Goal: Information Seeking & Learning: Check status

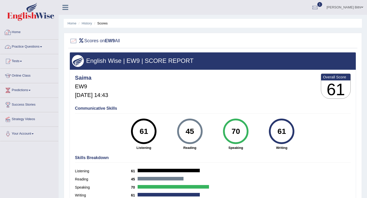
click at [15, 26] on link "Home" at bounding box center [29, 31] width 58 height 13
click at [16, 29] on link "Home" at bounding box center [28, 31] width 57 height 13
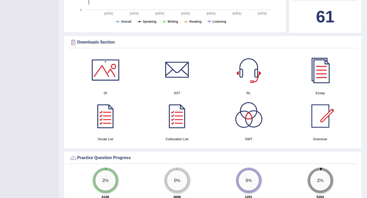
scroll to position [595, 0]
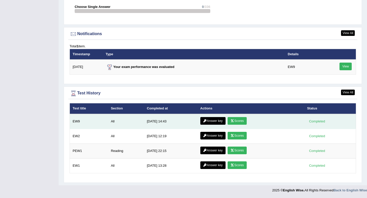
click at [213, 121] on link "Answer key" at bounding box center [212, 121] width 25 height 8
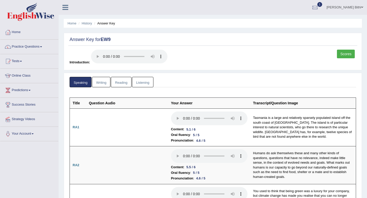
click at [104, 78] on link "Writing" at bounding box center [101, 82] width 18 height 10
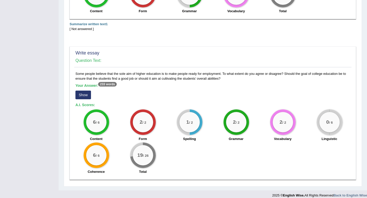
scroll to position [242, 0]
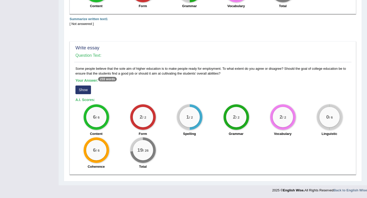
click at [199, 171] on div "Some people believe that the sole aim of higher education is to make people rea…" at bounding box center [212, 119] width 277 height 106
click at [88, 91] on button "Show" at bounding box center [83, 90] width 16 height 9
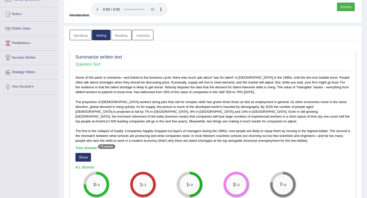
scroll to position [0, 0]
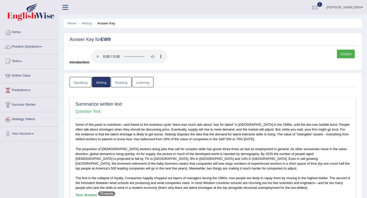
click at [124, 83] on link "Reading" at bounding box center [121, 82] width 20 height 10
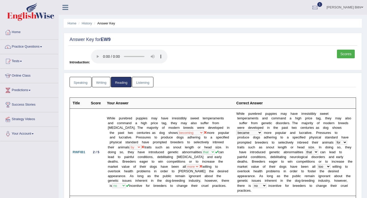
click at [145, 80] on link "Listening" at bounding box center [142, 82] width 21 height 10
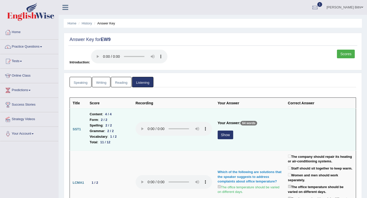
click at [227, 135] on button "Show" at bounding box center [225, 135] width 16 height 9
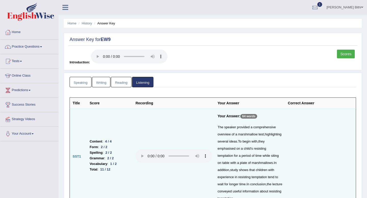
click at [347, 56] on link "Scores" at bounding box center [346, 54] width 18 height 9
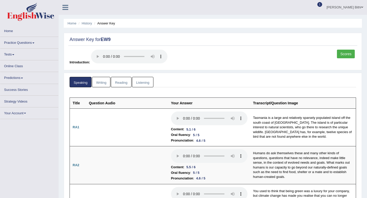
click at [16, 34] on link "Home" at bounding box center [29, 30] width 58 height 10
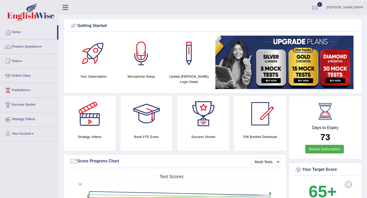
click at [318, 7] on div at bounding box center [315, 8] width 8 height 8
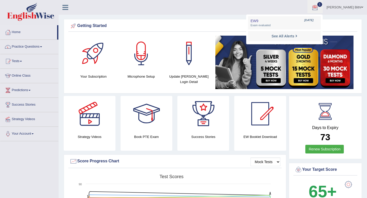
click at [344, 22] on div "Getting Started" at bounding box center [212, 26] width 286 height 8
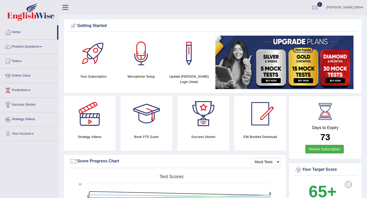
click at [318, 10] on div at bounding box center [315, 8] width 8 height 8
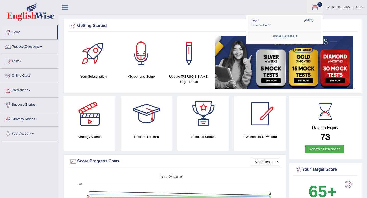
click at [291, 36] on strong "See All Alerts" at bounding box center [282, 36] width 23 height 4
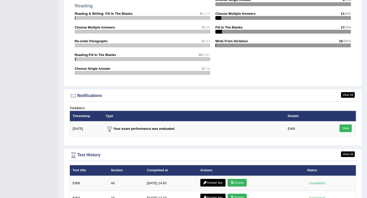
scroll to position [550, 0]
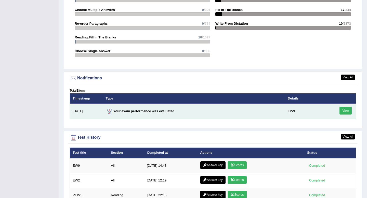
click at [347, 113] on link "View" at bounding box center [345, 111] width 12 height 8
